Goal: Transaction & Acquisition: Purchase product/service

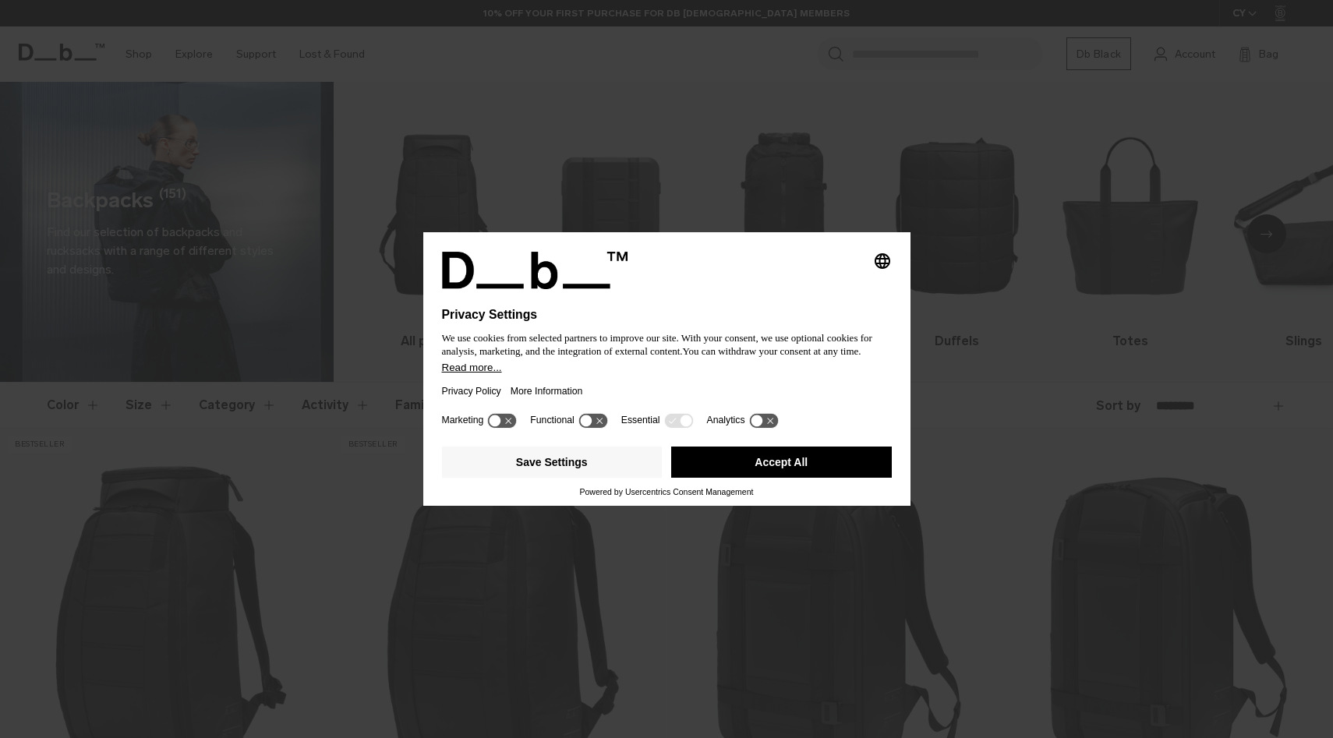
click at [788, 472] on button "Accept All" at bounding box center [781, 462] width 221 height 31
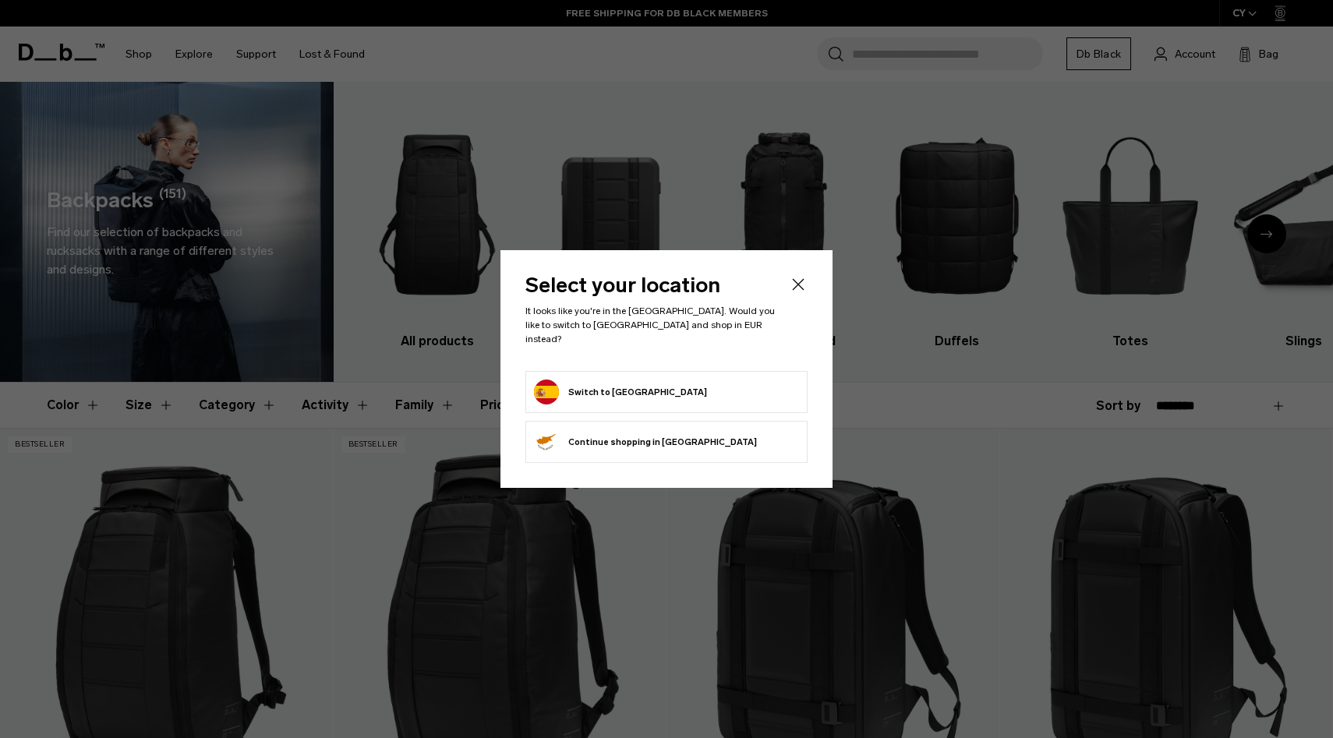
click at [656, 436] on button "Continue browsing Cyprus store Continue shopping in Cyprus" at bounding box center [645, 442] width 223 height 25
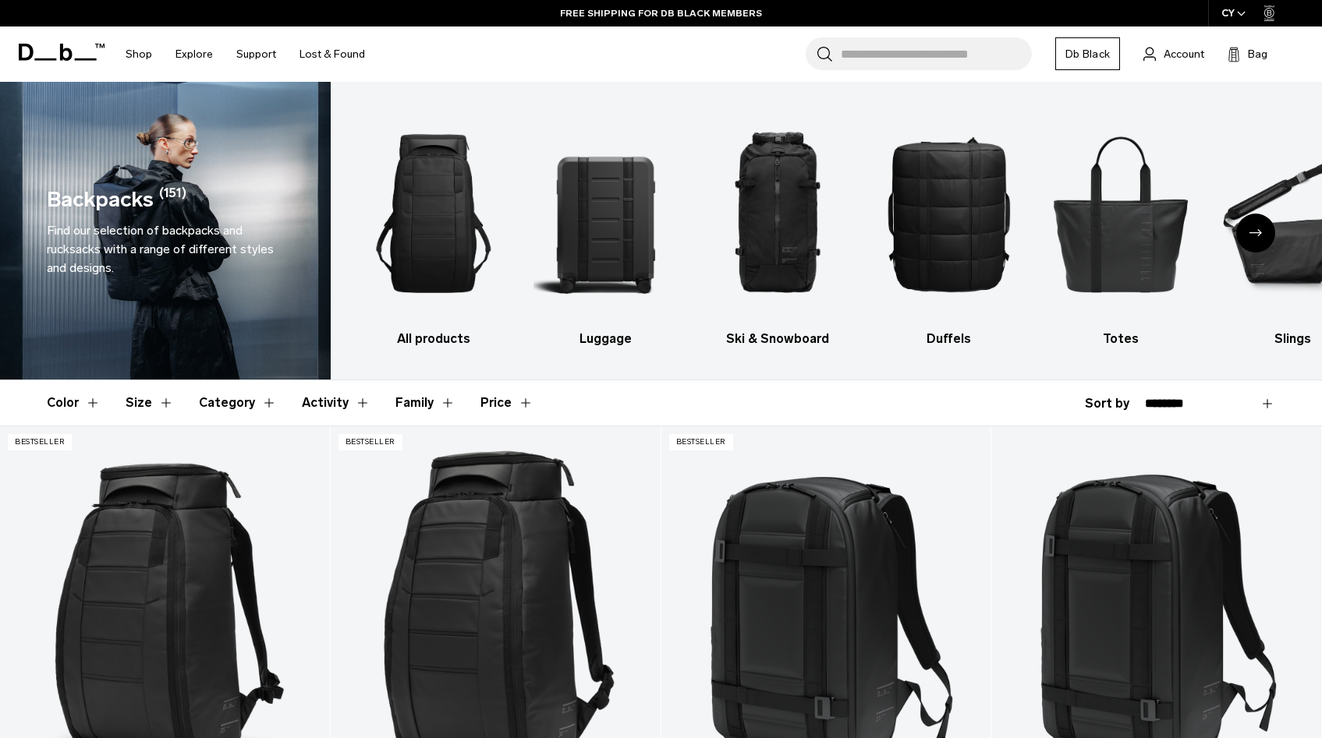
click at [1233, 13] on div "CY" at bounding box center [1233, 13] width 51 height 27
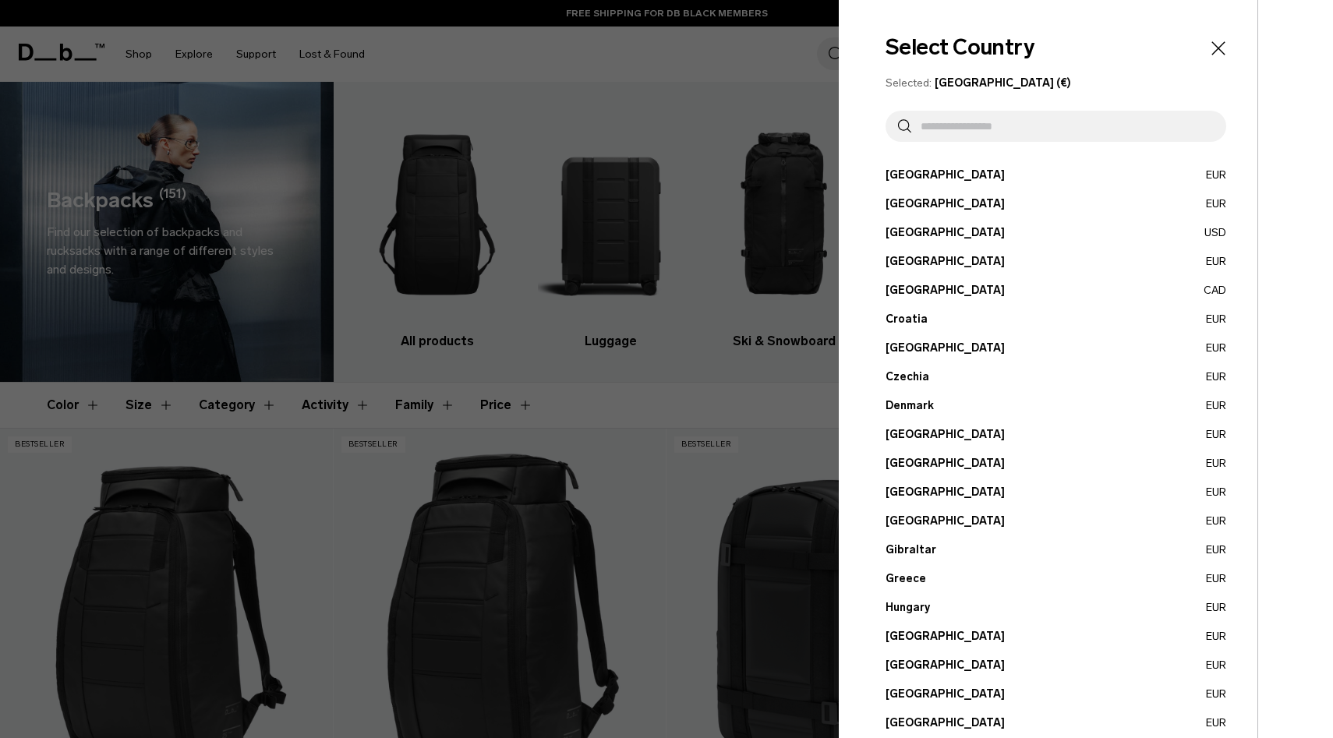
click at [1042, 129] on input "text" at bounding box center [1062, 126] width 303 height 31
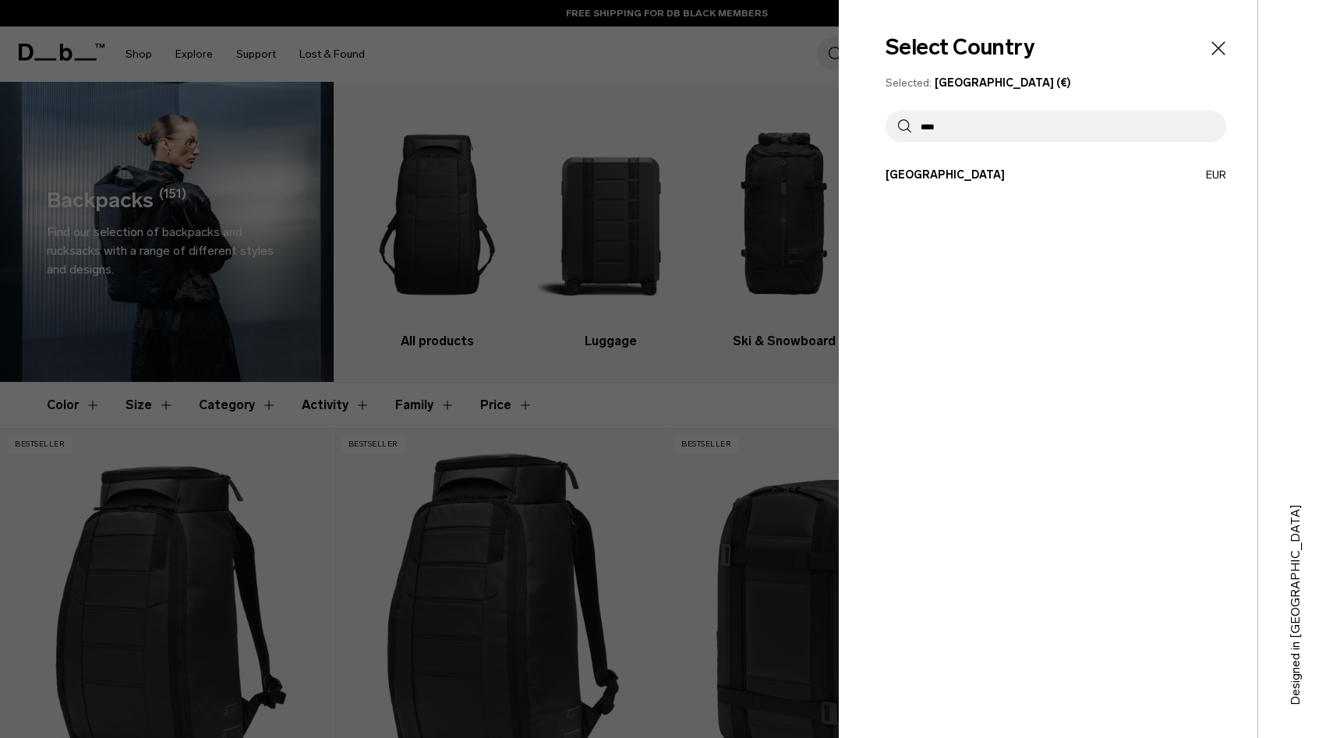
type input "****"
click at [911, 163] on div "Select Country Selected: Cyprus (€) **** Austria EUR Belgium EUR Brazil USD" at bounding box center [1048, 369] width 419 height 738
click at [905, 179] on button "Spain EUR" at bounding box center [1056, 175] width 341 height 16
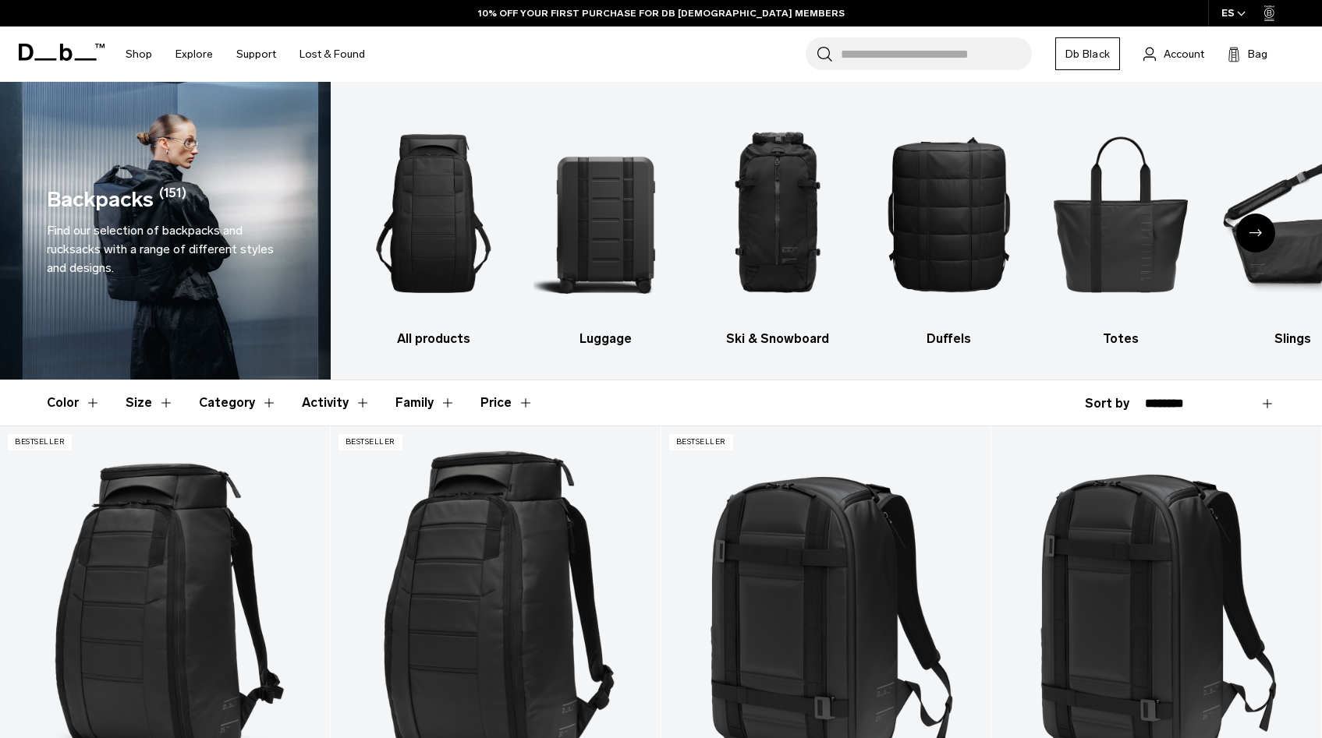
click at [1240, 12] on icon "button" at bounding box center [1241, 13] width 9 height 5
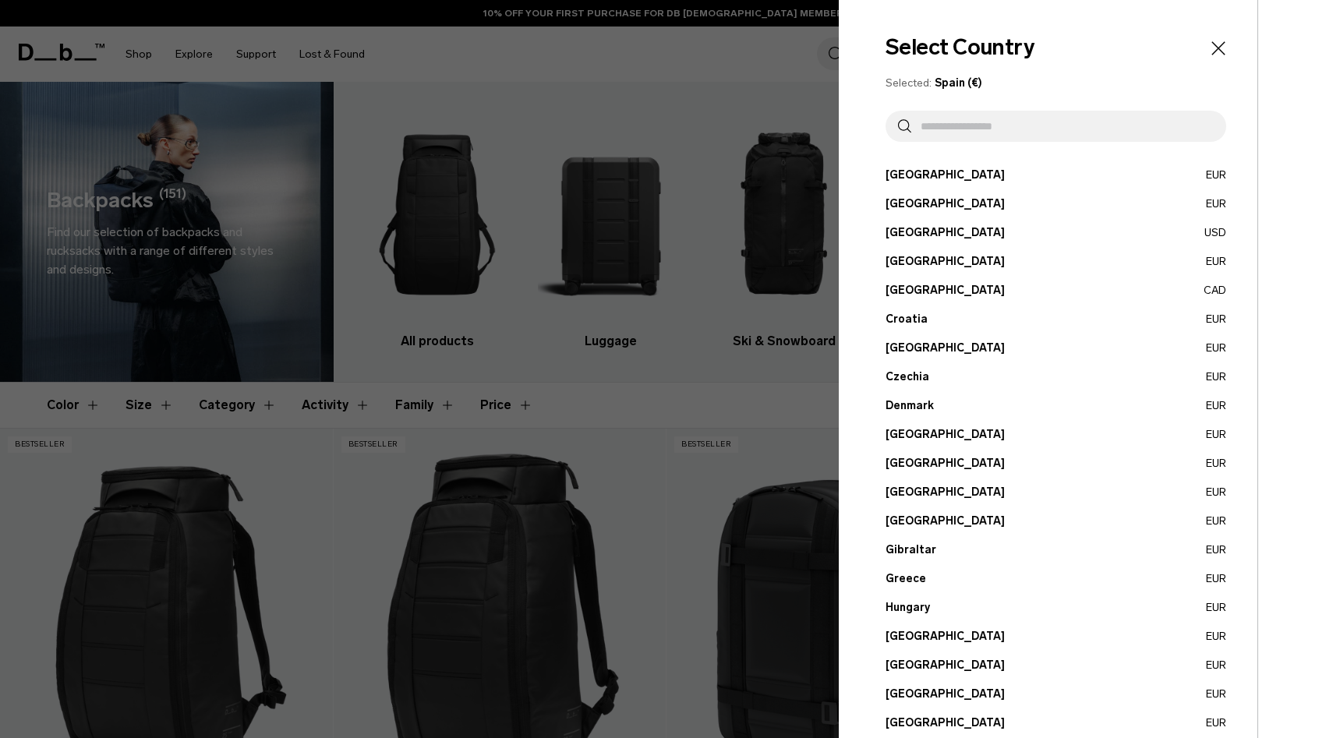
click at [742, 81] on div at bounding box center [666, 369] width 1333 height 738
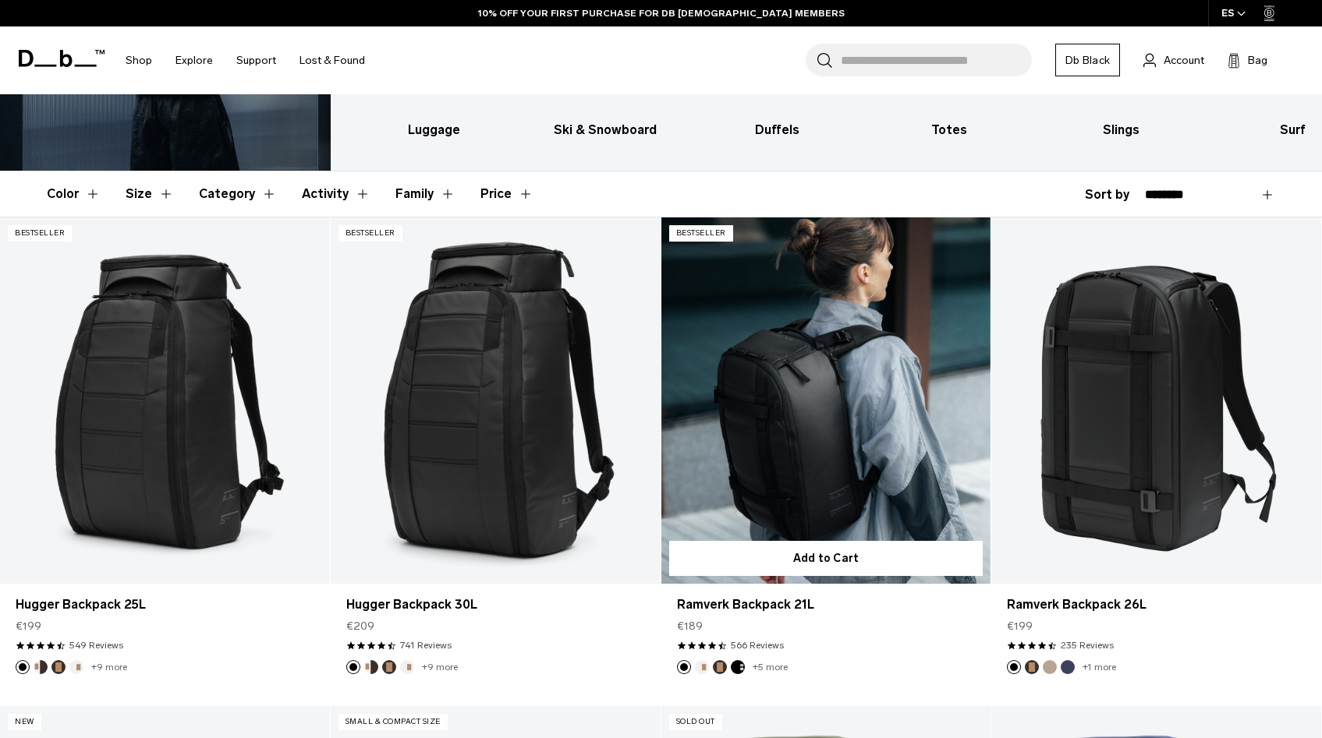
scroll to position [214, 0]
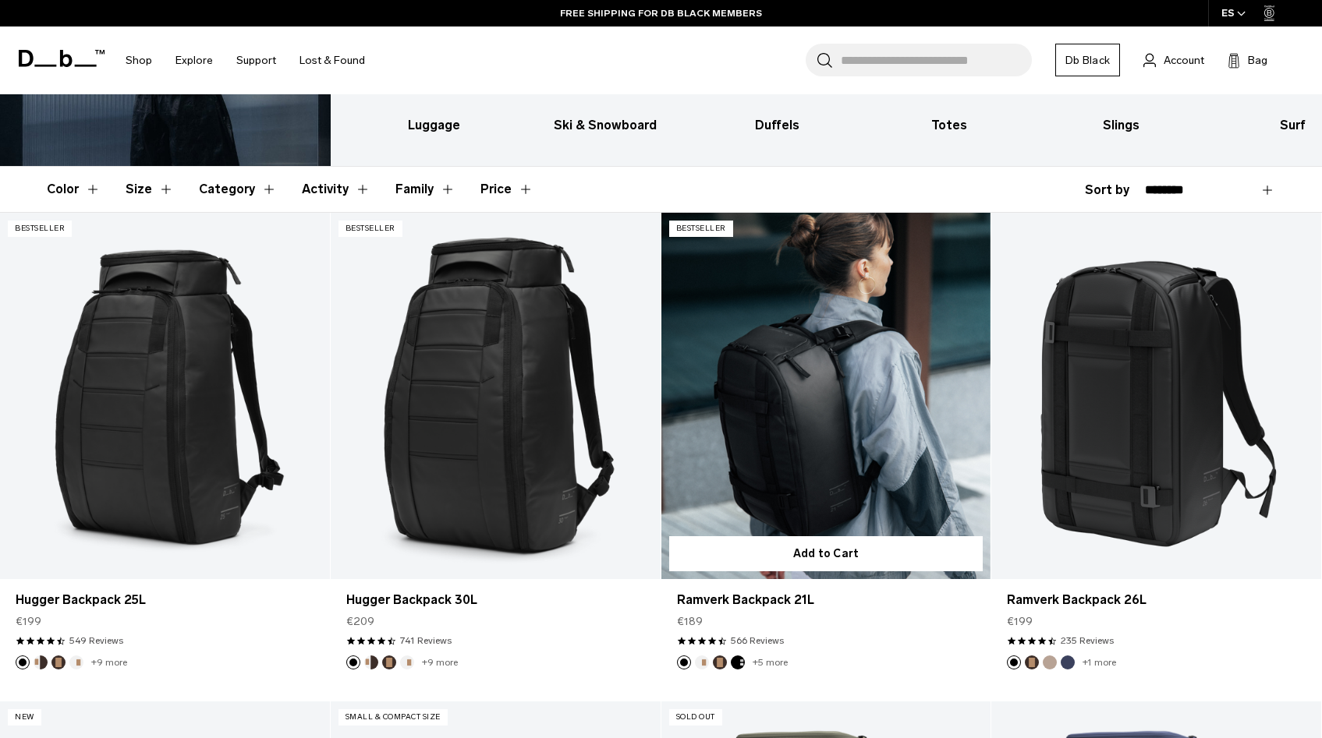
click at [836, 420] on link "Ramverk Backpack 21L" at bounding box center [826, 396] width 330 height 366
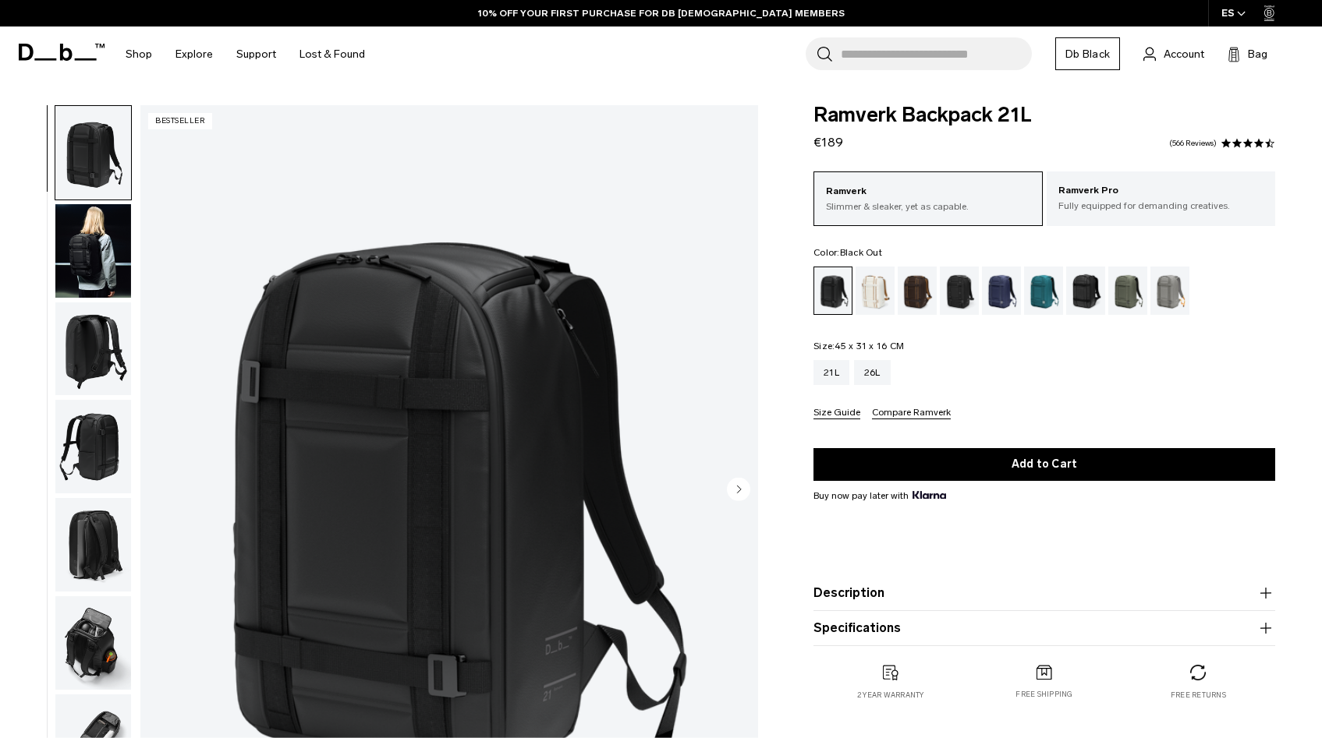
click at [109, 281] on img "button" at bounding box center [93, 251] width 76 height 94
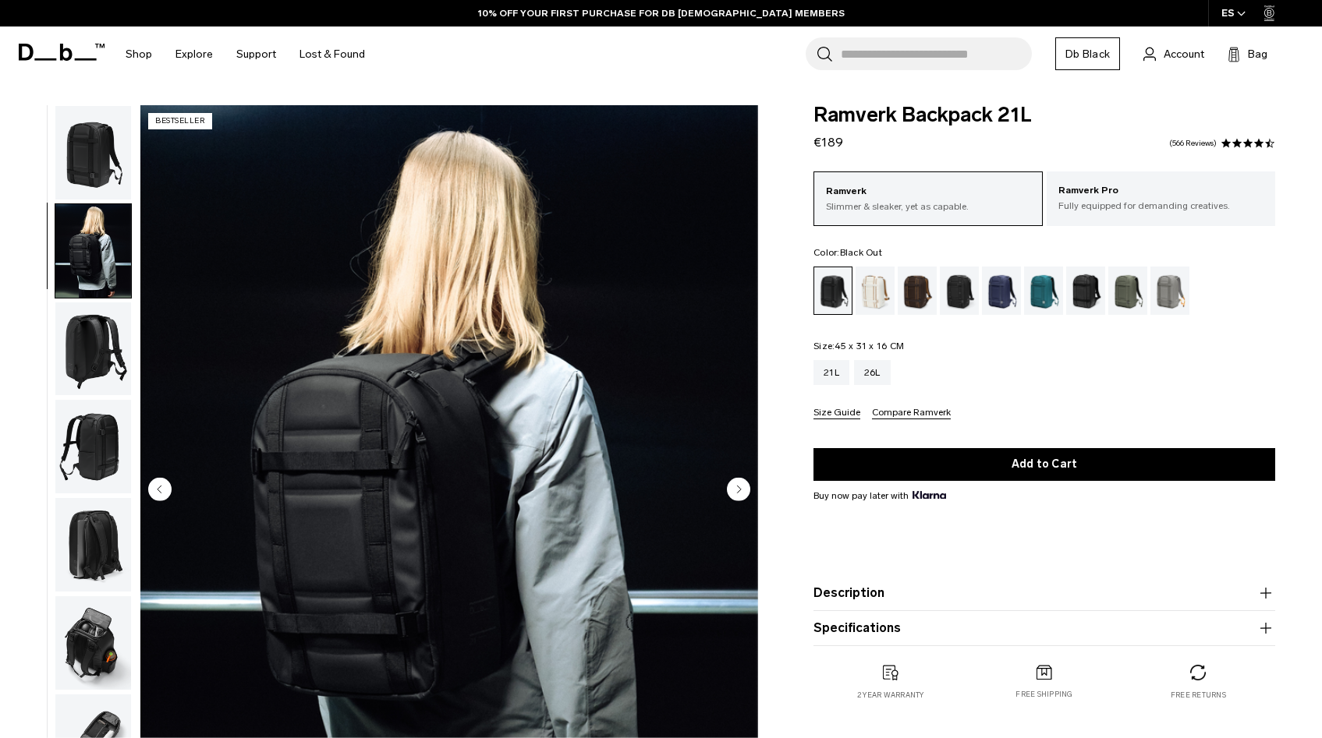
scroll to position [10, 0]
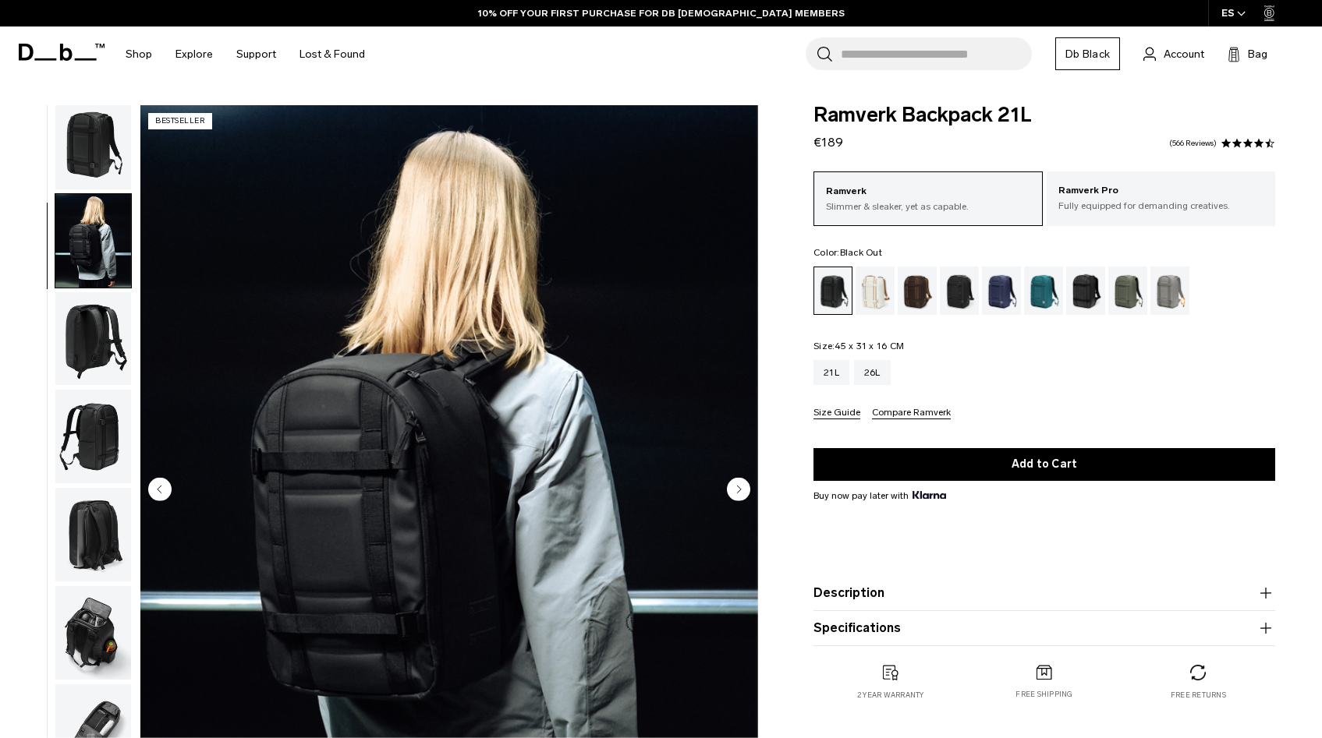
click at [101, 328] on img "button" at bounding box center [93, 339] width 76 height 94
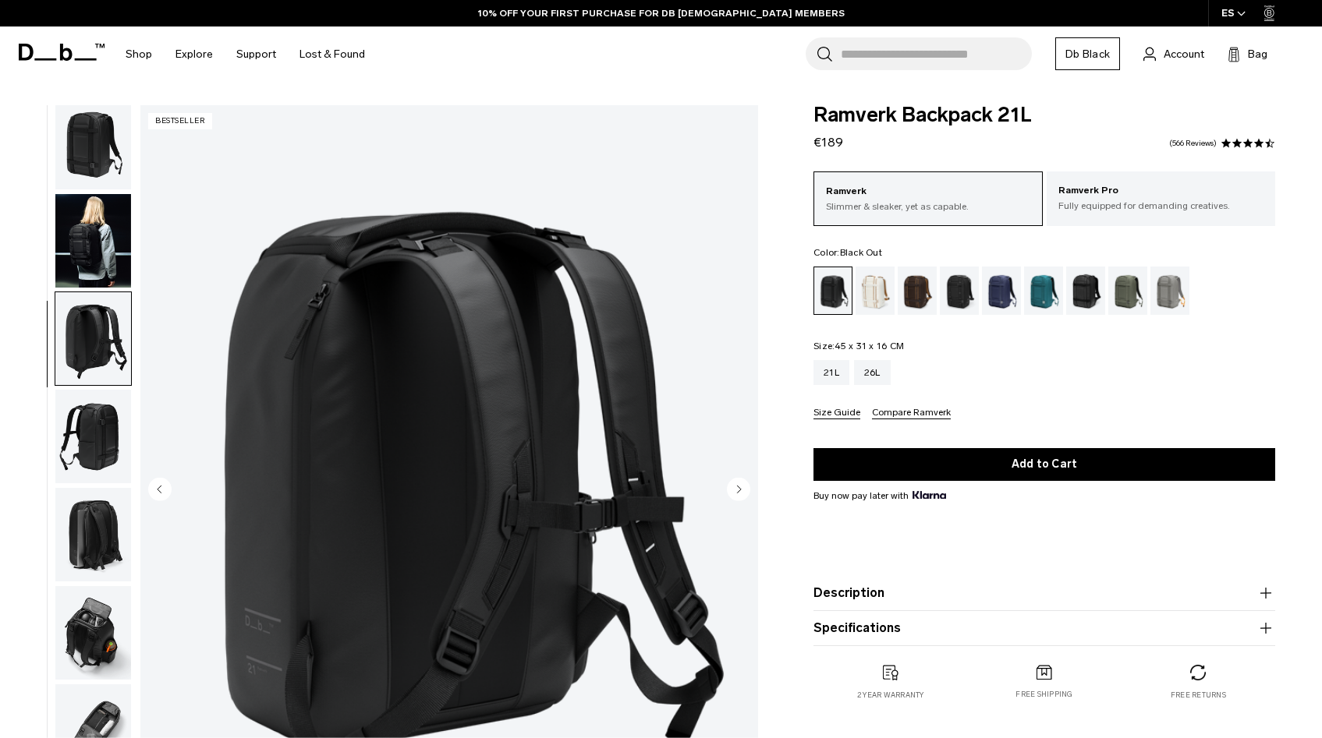
click at [104, 436] on img "button" at bounding box center [93, 437] width 76 height 94
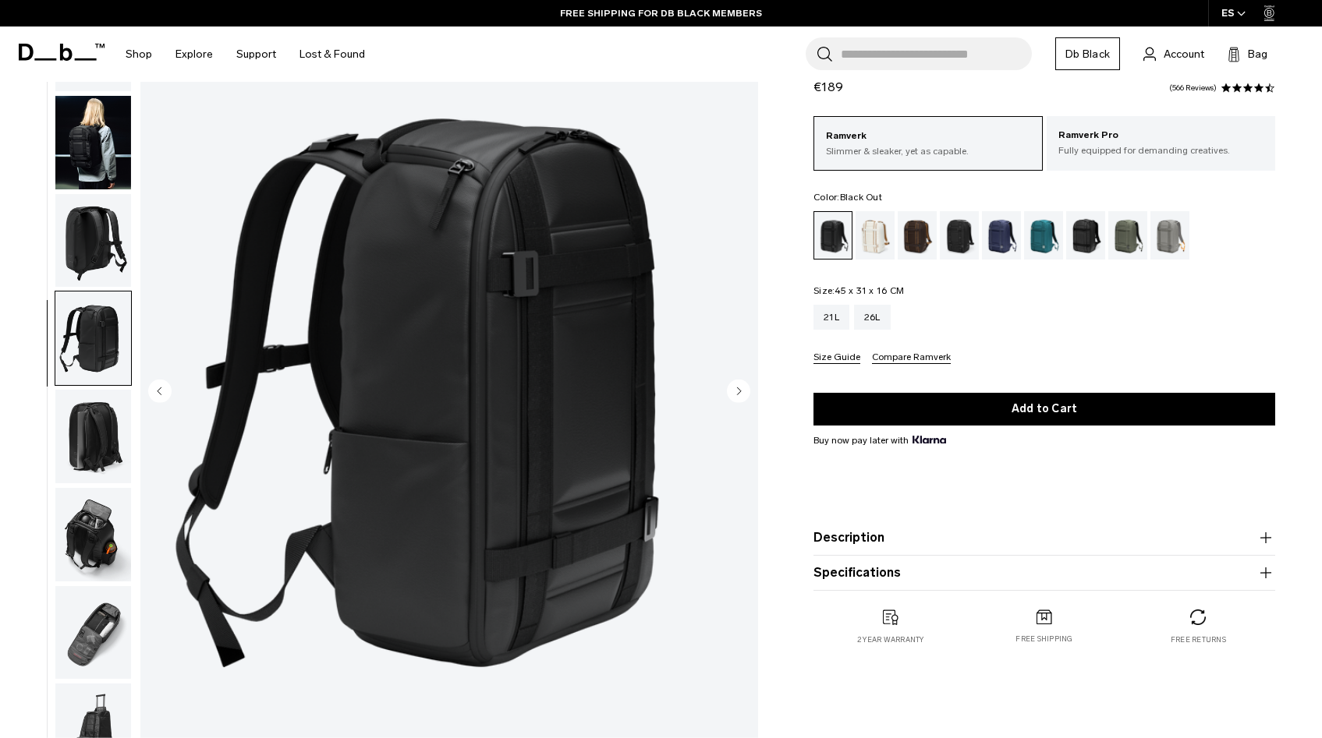
scroll to position [97, 0]
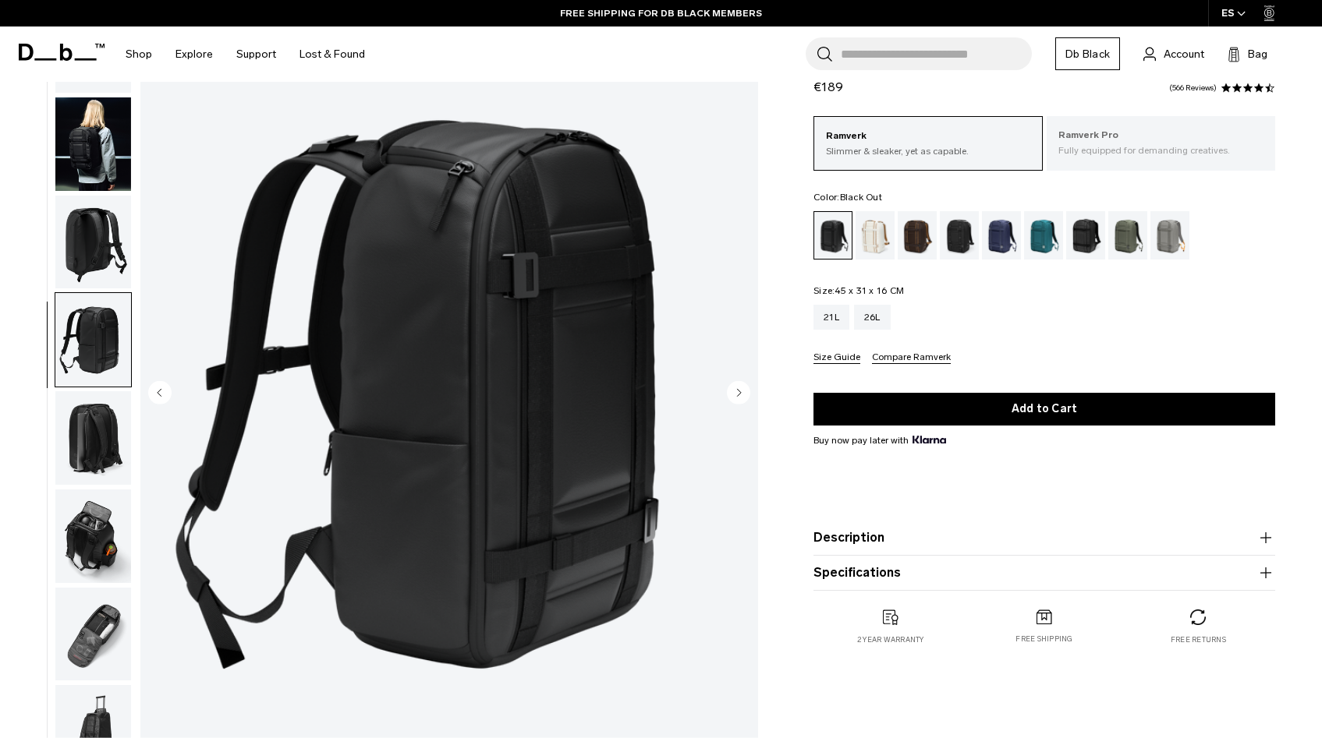
click at [1122, 154] on p "Fully equipped for demanding creatives." at bounding box center [1160, 150] width 205 height 14
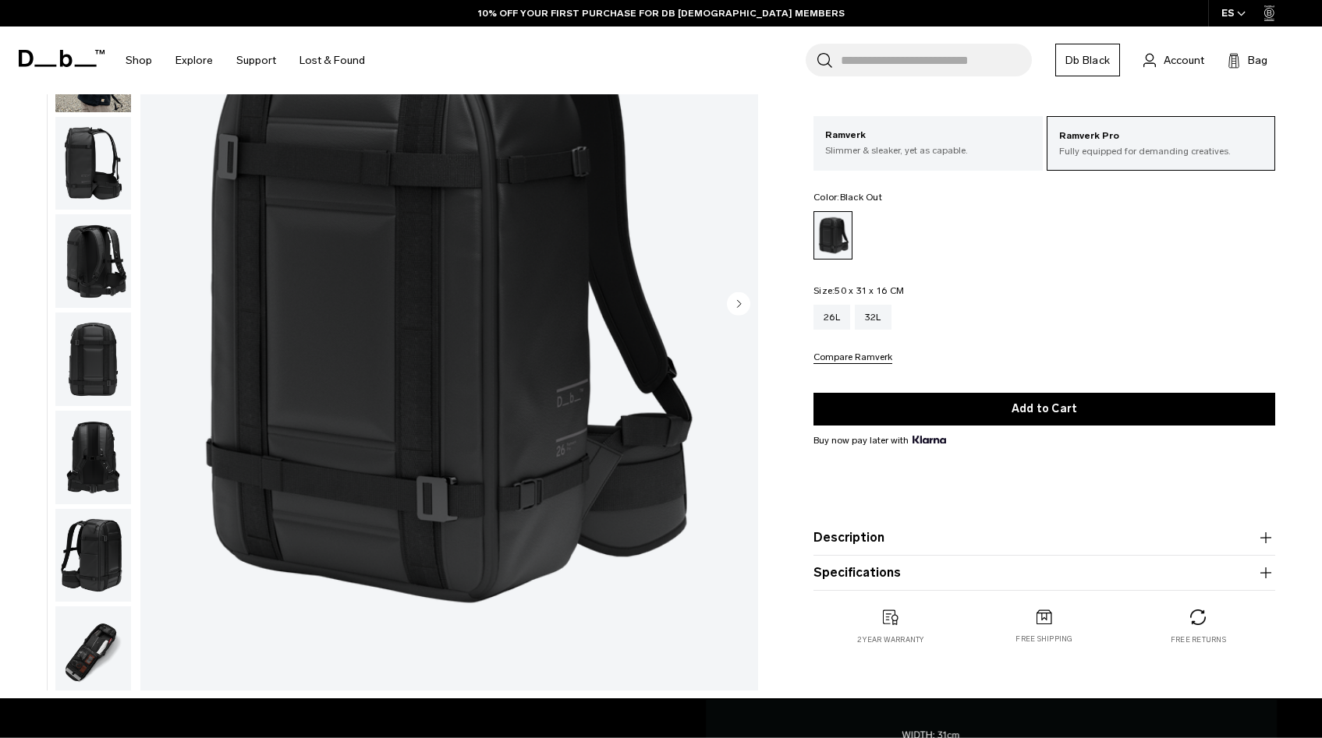
scroll to position [189, 0]
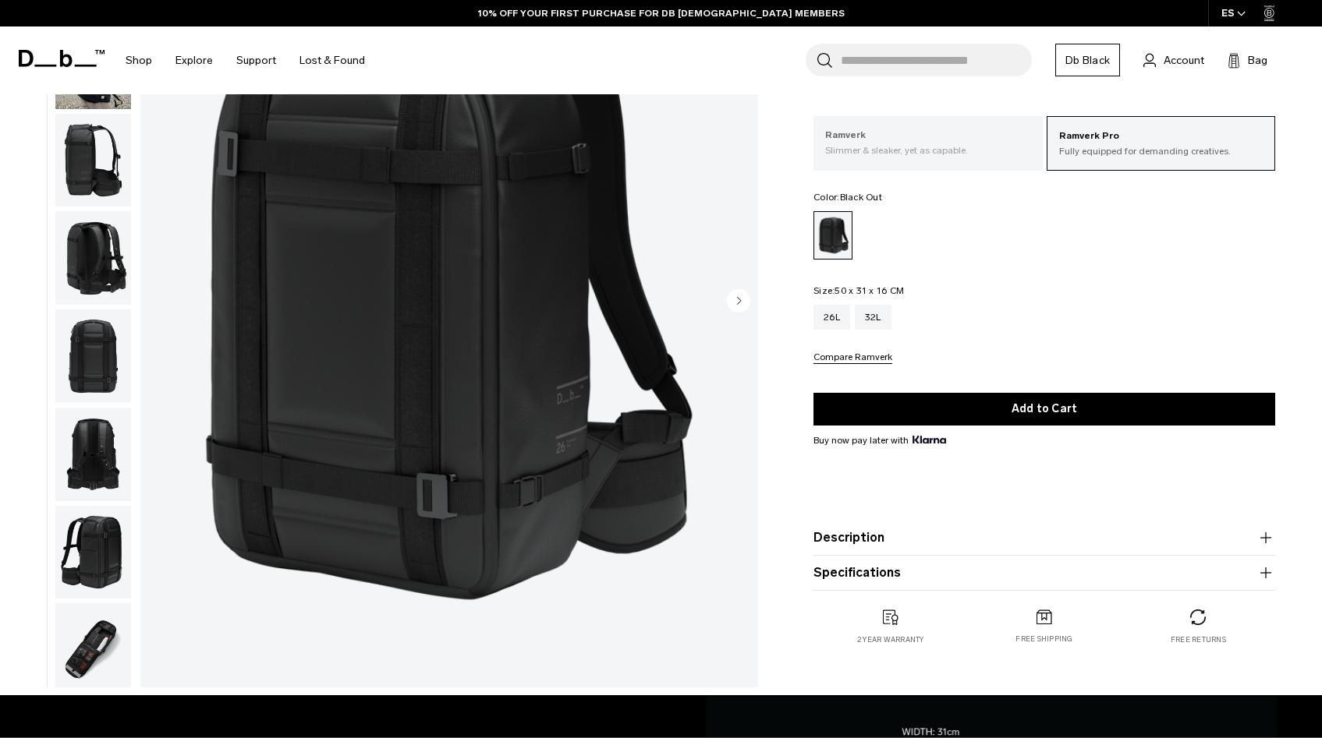
click at [887, 143] on p "Ramverk" at bounding box center [927, 136] width 205 height 16
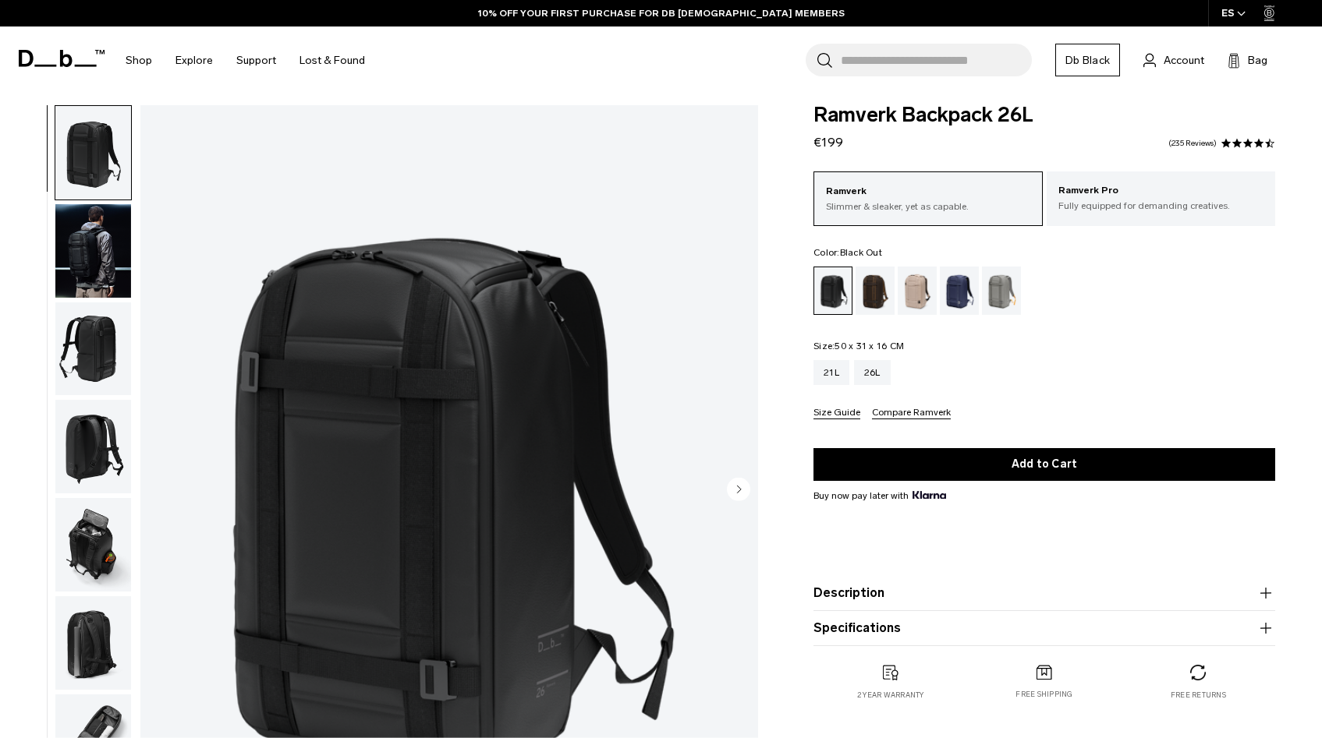
scroll to position [108, 0]
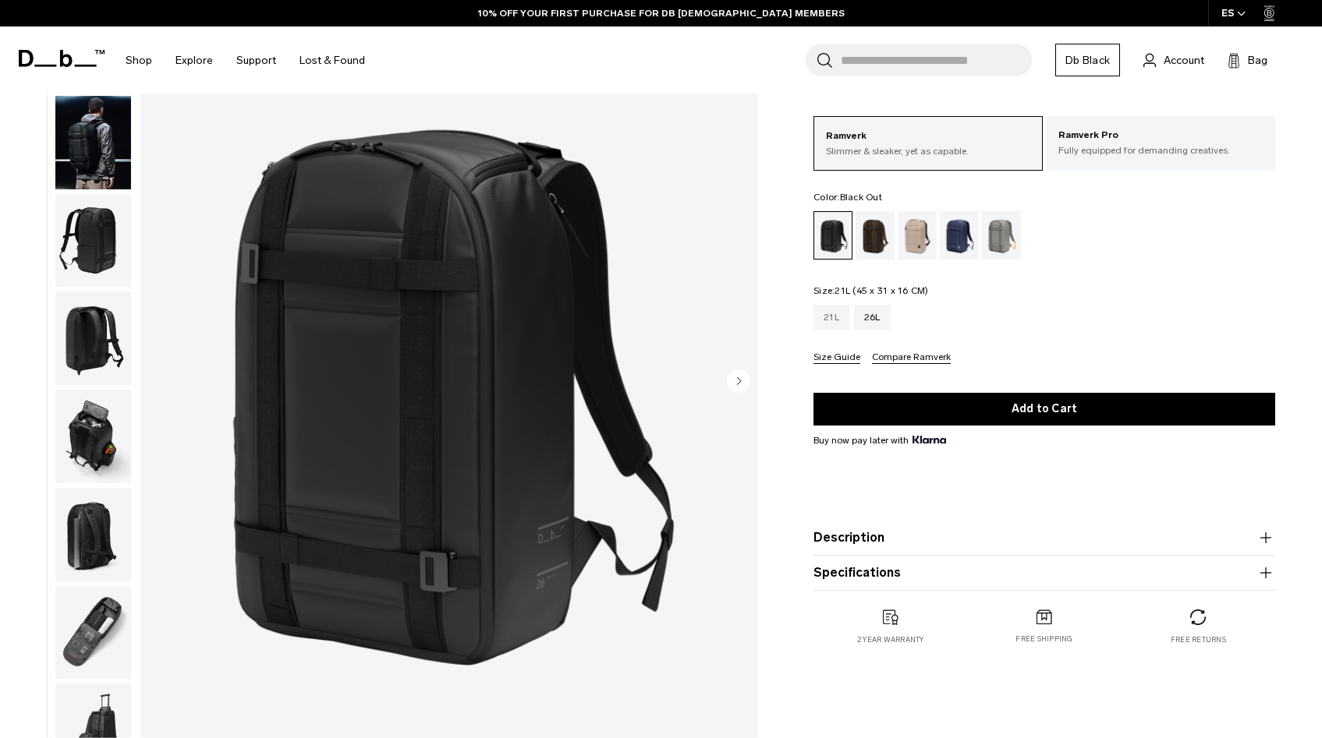
click at [824, 317] on div "21L" at bounding box center [831, 317] width 36 height 25
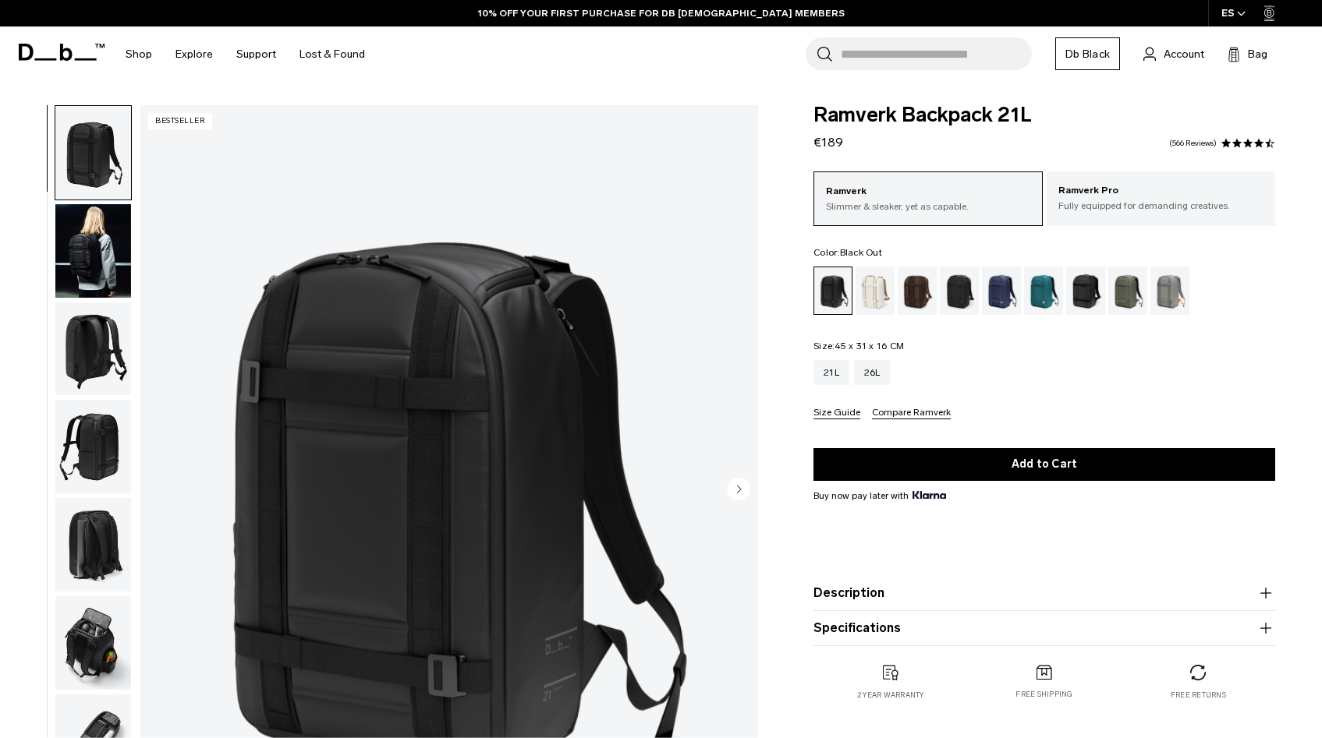
click at [81, 359] on img "button" at bounding box center [93, 350] width 76 height 94
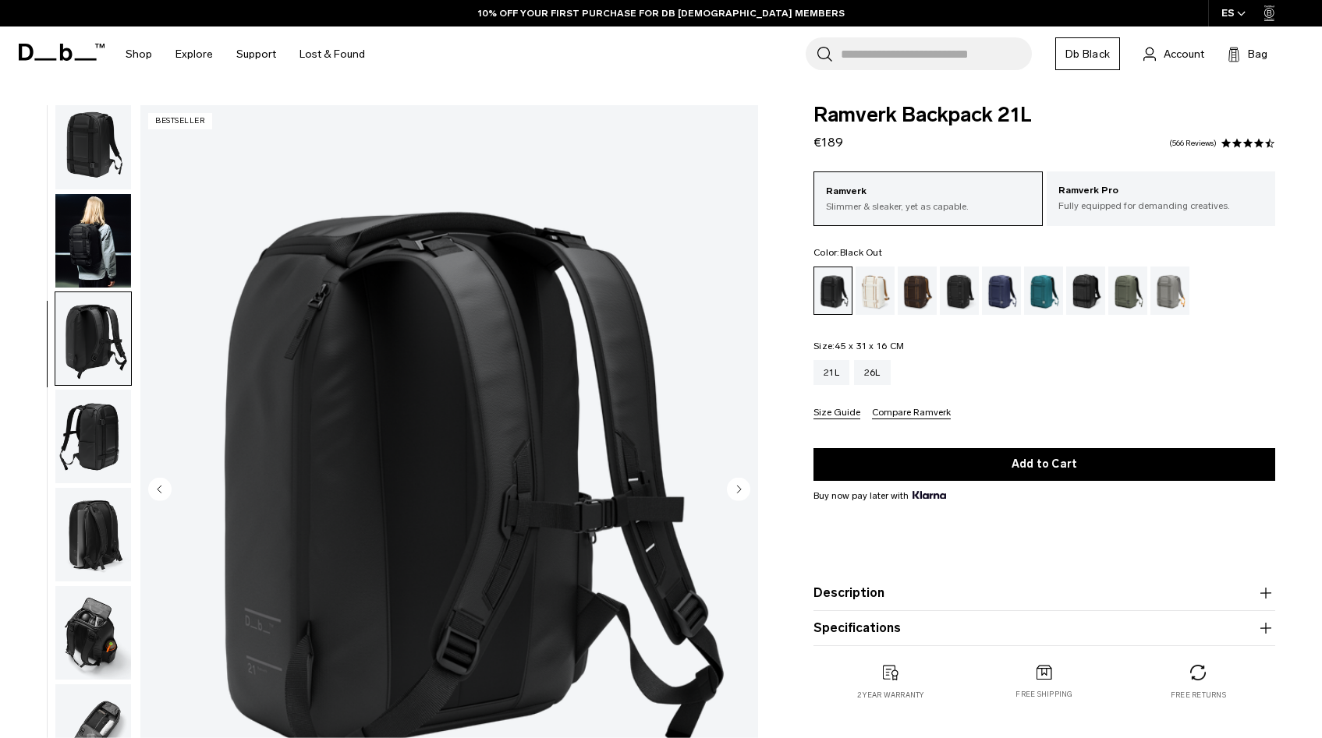
click at [87, 422] on img "button" at bounding box center [93, 437] width 76 height 94
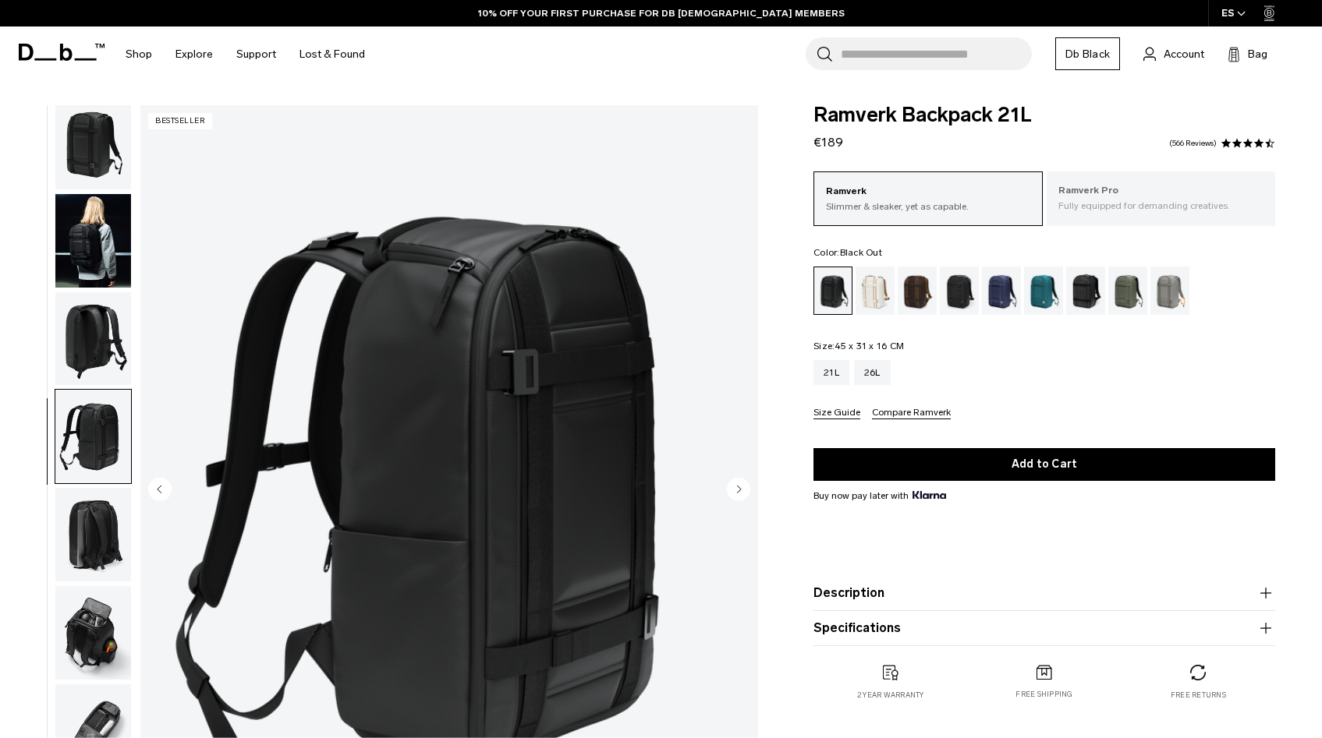
click at [1115, 189] on p "Ramverk Pro" at bounding box center [1160, 191] width 205 height 16
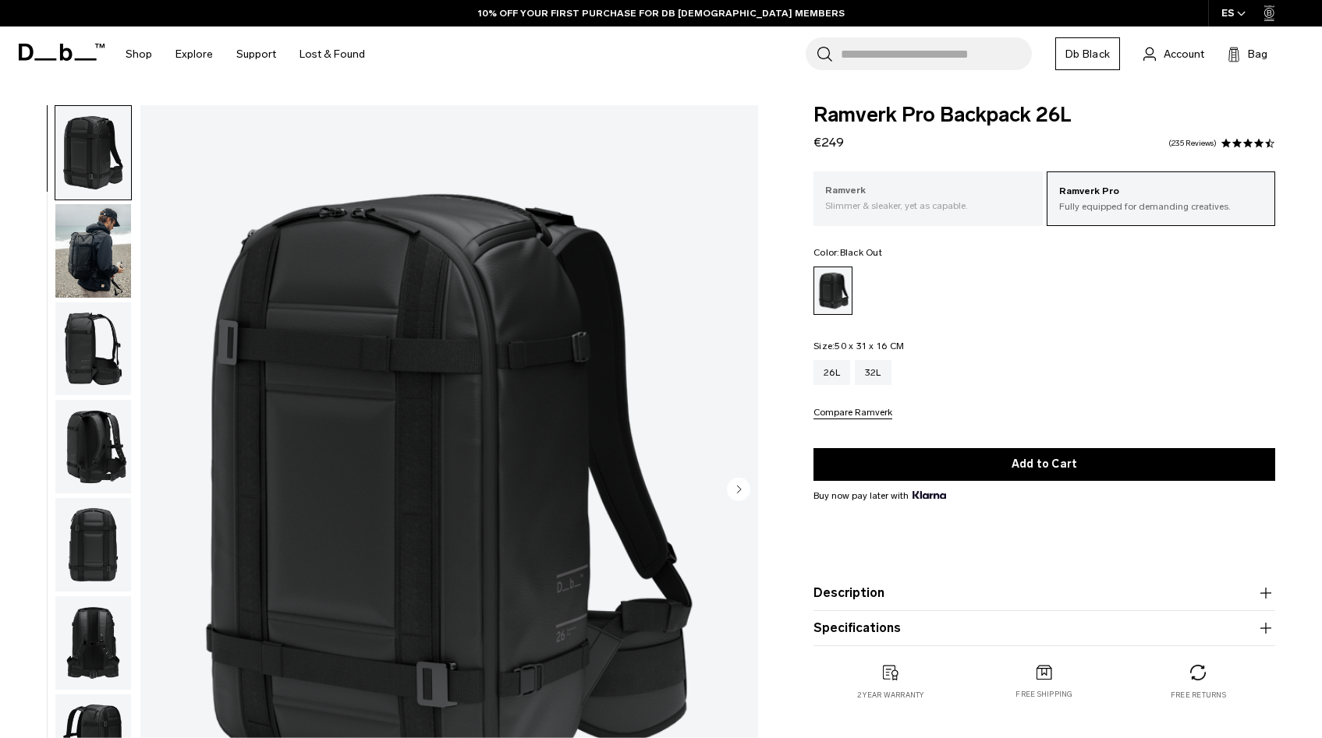
click at [899, 196] on p "Ramverk" at bounding box center [927, 191] width 205 height 16
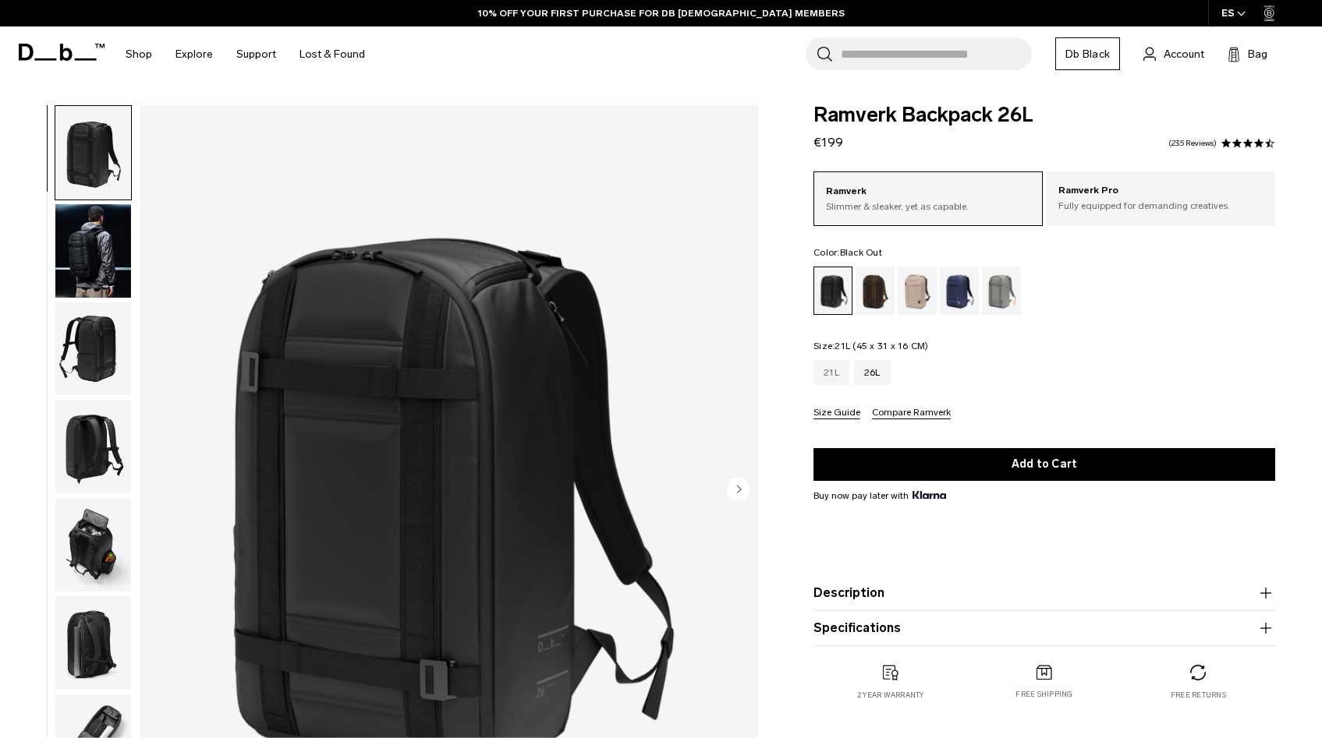
click at [833, 370] on div "21L" at bounding box center [831, 372] width 36 height 25
